Goal: Entertainment & Leisure: Consume media (video, audio)

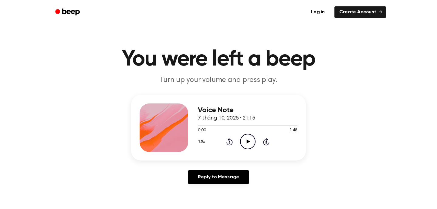
click at [255, 38] on main "You were left a beep Turn up your volume and press play. Voice Note 7 tháng 10,…" at bounding box center [218, 187] width 437 height 374
click at [249, 145] on icon "Play Audio" at bounding box center [247, 141] width 15 height 15
click at [245, 142] on icon "Play Audio" at bounding box center [247, 141] width 15 height 15
click at [246, 138] on icon "Play Audio" at bounding box center [247, 141] width 15 height 15
click at [254, 139] on icon "Play Audio" at bounding box center [247, 141] width 15 height 15
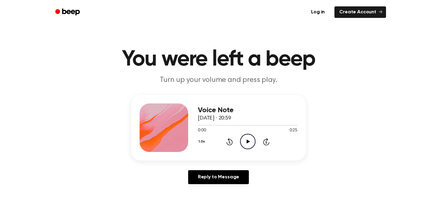
click at [249, 140] on icon "Play Audio" at bounding box center [247, 141] width 15 height 15
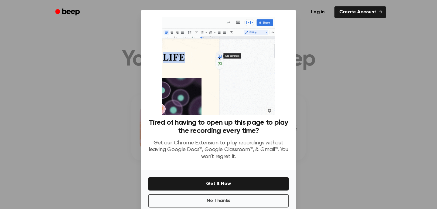
click at [322, 59] on div at bounding box center [218, 104] width 437 height 209
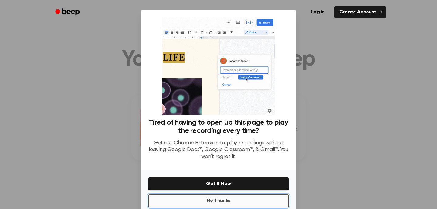
click at [221, 195] on button "No Thanks" at bounding box center [218, 200] width 141 height 13
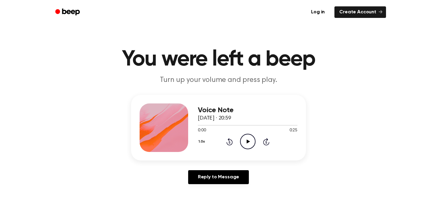
click at [249, 141] on icon at bounding box center [248, 142] width 3 height 4
click at [248, 143] on icon at bounding box center [248, 142] width 3 height 4
click at [247, 137] on icon "Play Audio" at bounding box center [247, 141] width 15 height 15
click at [244, 134] on div "0:00 1:23" at bounding box center [248, 131] width 100 height 6
click at [245, 139] on icon "Play Audio" at bounding box center [247, 141] width 15 height 15
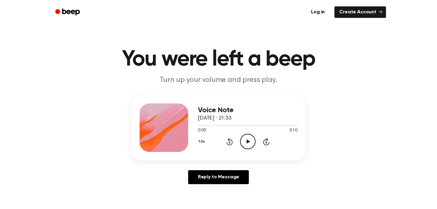
click at [244, 138] on icon "Play Audio" at bounding box center [247, 141] width 15 height 15
